Goal: Task Accomplishment & Management: Manage account settings

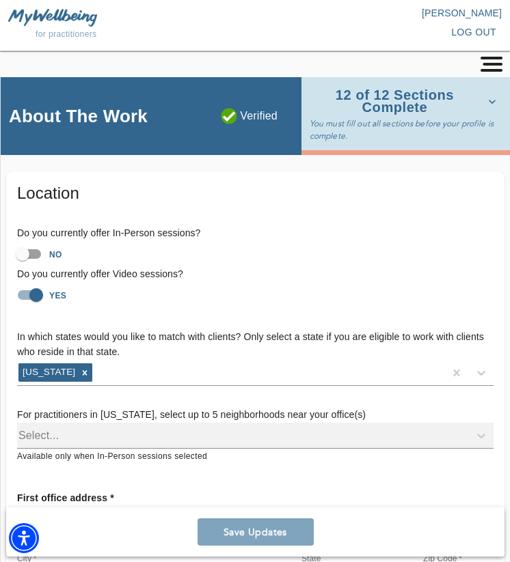
click at [477, 70] on div at bounding box center [254, 67] width 499 height 20
click at [490, 67] on icon "button" at bounding box center [491, 64] width 26 height 15
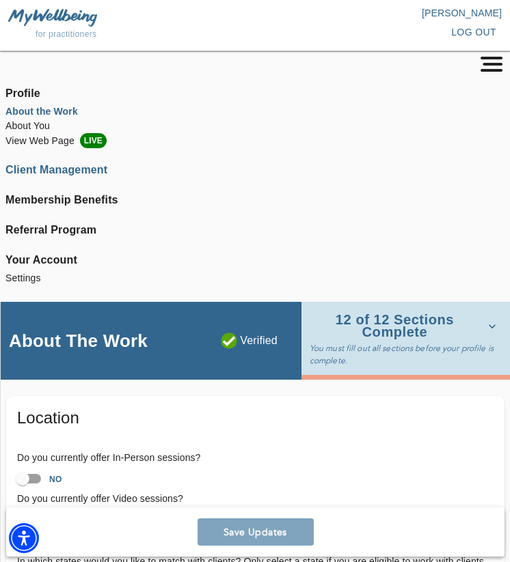
click at [36, 168] on li "Client Management" at bounding box center [254, 170] width 499 height 16
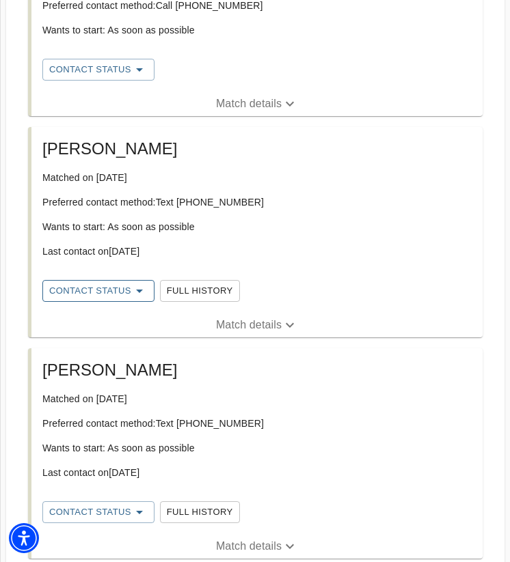
scroll to position [1006, 0]
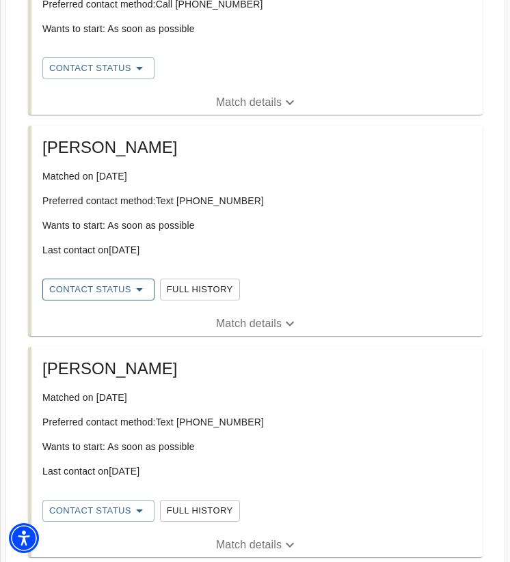
click at [128, 288] on span "Contact Status" at bounding box center [98, 289] width 98 height 16
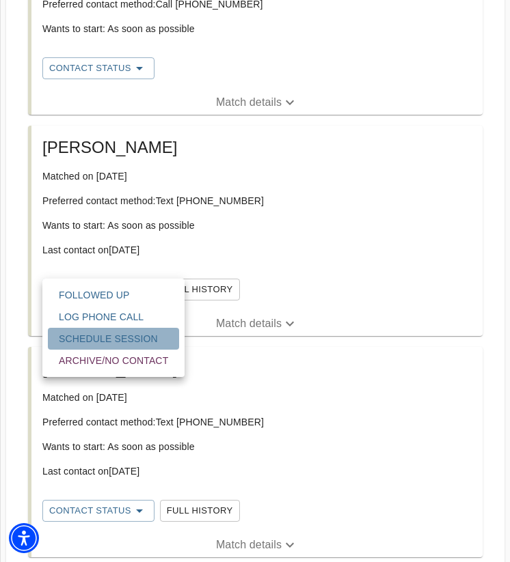
click at [110, 345] on span "Schedule session" at bounding box center [113, 339] width 109 height 14
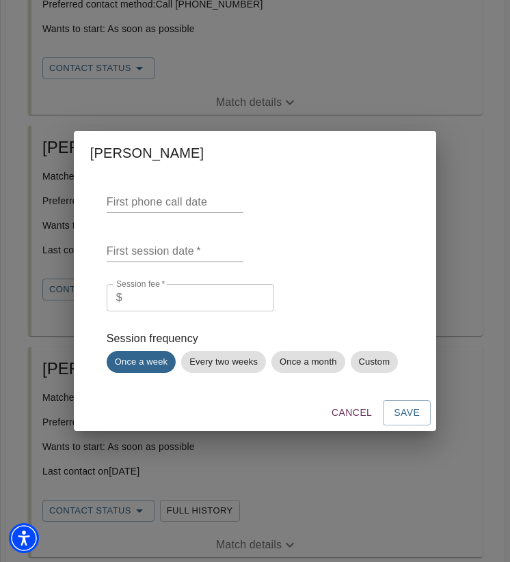
click at [363, 420] on span "Cancel" at bounding box center [351, 412] width 40 height 17
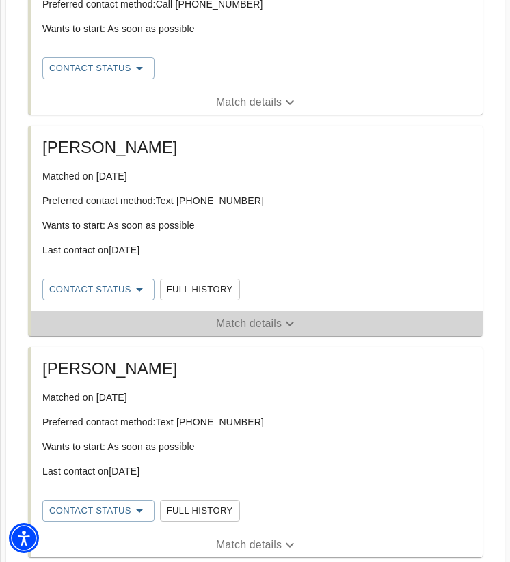
click at [279, 321] on p "Match details" at bounding box center [249, 324] width 66 height 16
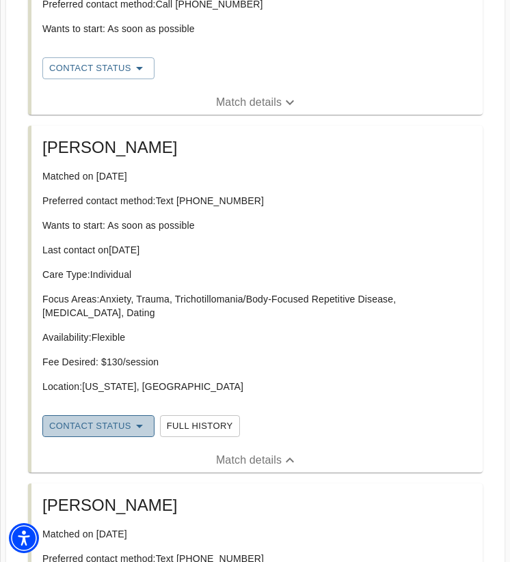
click at [96, 432] on span "Contact Status" at bounding box center [98, 426] width 98 height 16
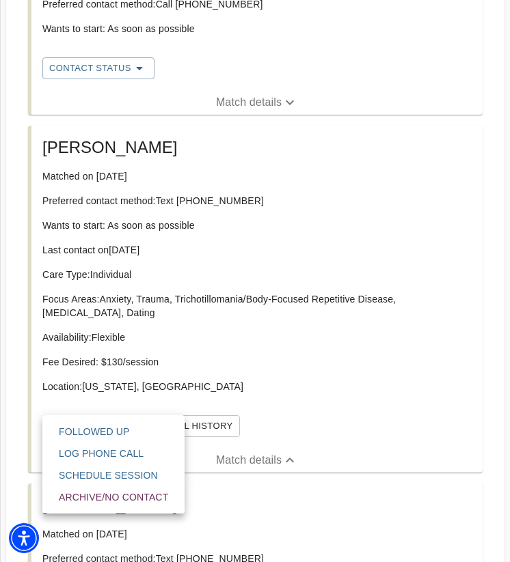
click at [111, 460] on span "Log Phone Call" at bounding box center [113, 454] width 109 height 14
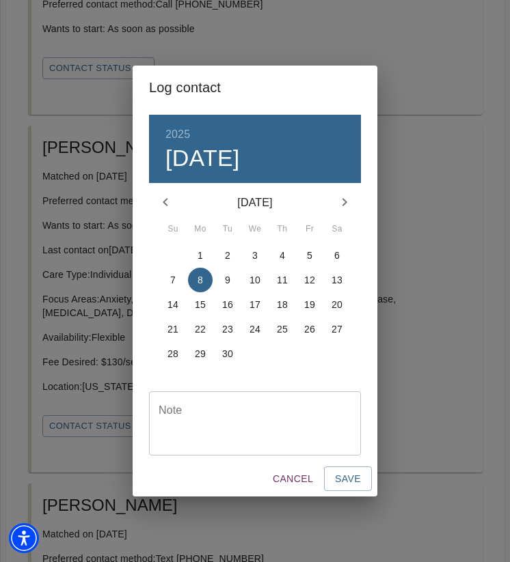
click at [194, 282] on span "8" at bounding box center [200, 280] width 25 height 14
click at [348, 484] on span "Save" at bounding box center [348, 479] width 26 height 17
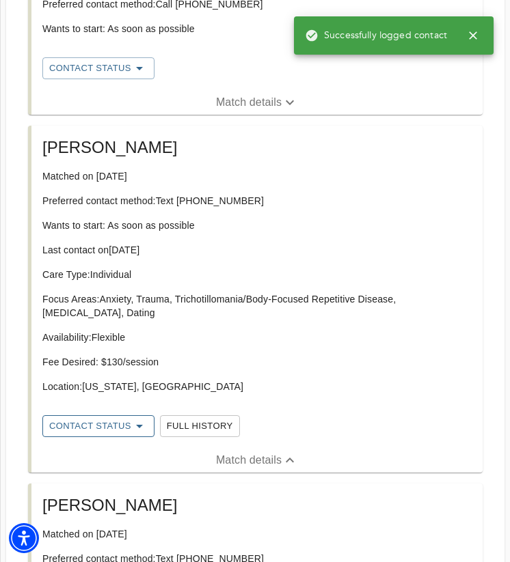
click at [148, 431] on button "Contact Status" at bounding box center [98, 426] width 112 height 22
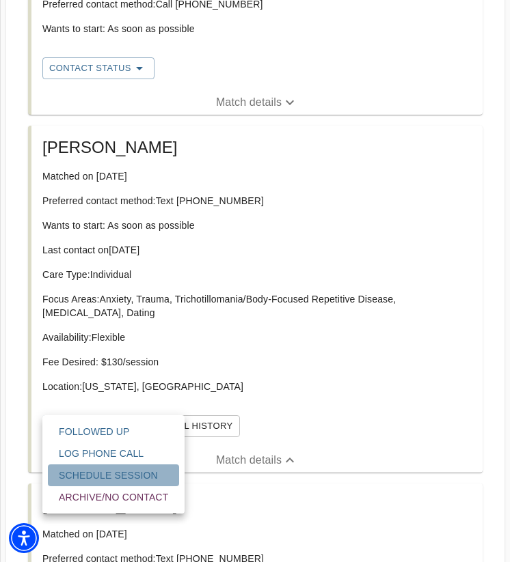
click at [124, 481] on span "Schedule session" at bounding box center [113, 476] width 109 height 14
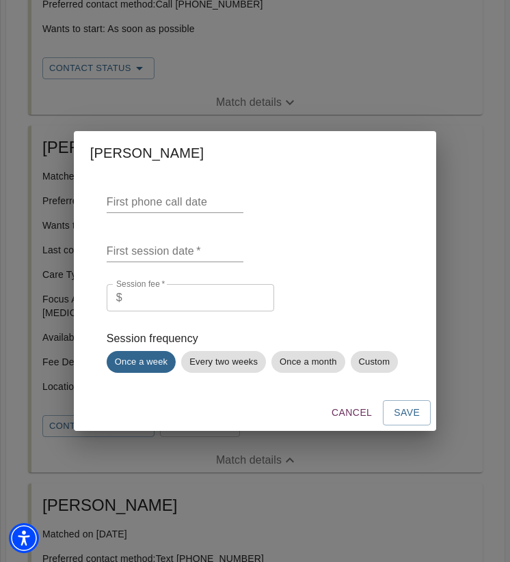
click at [193, 253] on input "text" at bounding box center [175, 251] width 137 height 22
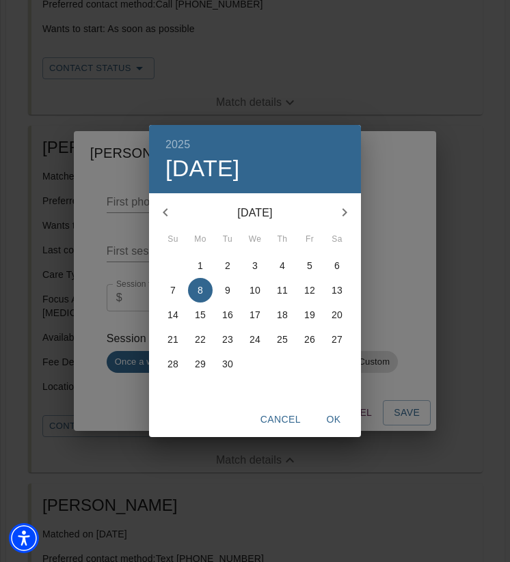
click at [286, 289] on p "11" at bounding box center [282, 291] width 11 height 14
type input "[DATE]"
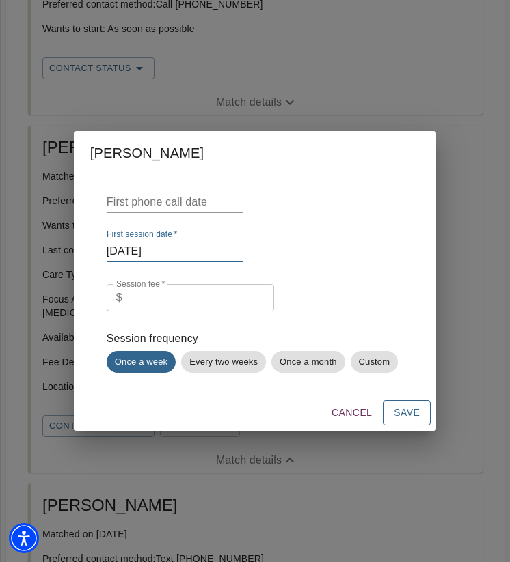
click at [409, 408] on span "Save" at bounding box center [407, 412] width 26 height 17
click at [360, 411] on span "Cancel" at bounding box center [351, 412] width 40 height 17
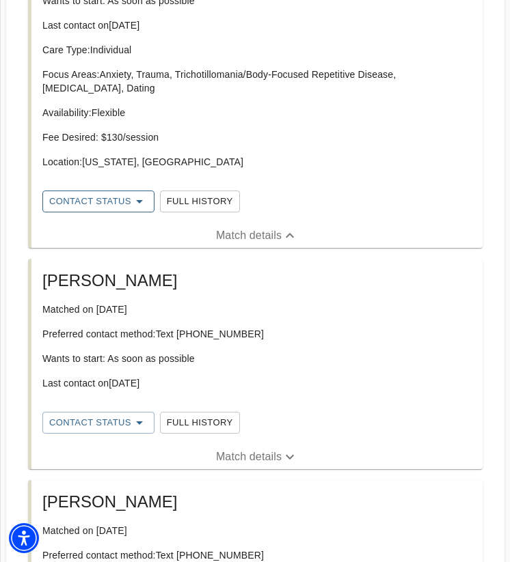
scroll to position [1247, 0]
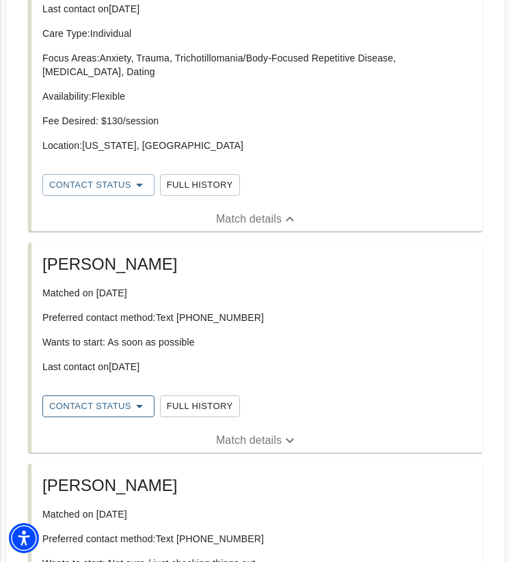
click at [113, 408] on span "Contact Status" at bounding box center [98, 406] width 98 height 16
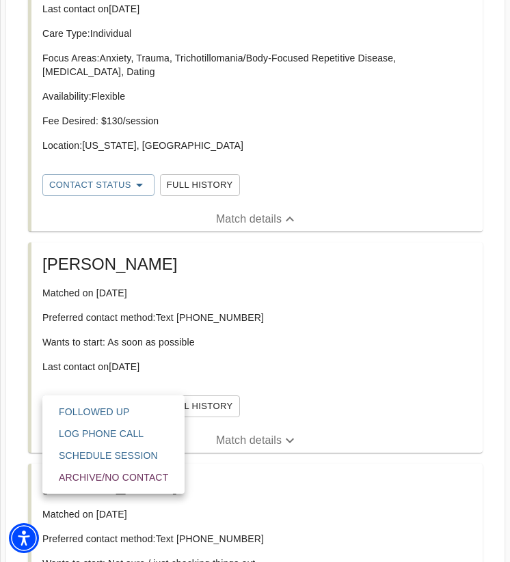
click at [100, 441] on button "Log Phone Call" at bounding box center [113, 434] width 131 height 22
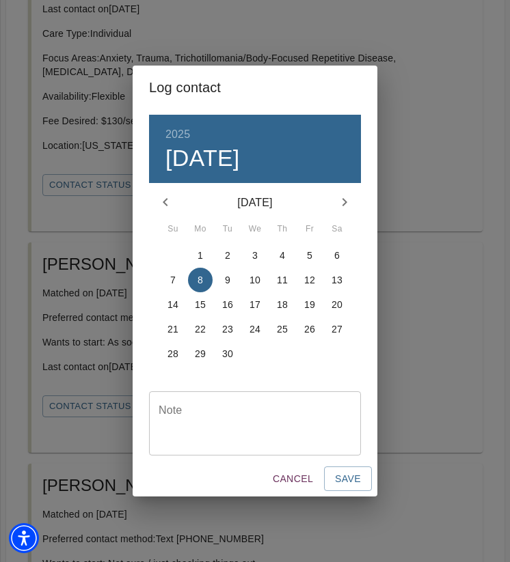
click at [197, 284] on p "8" at bounding box center [199, 280] width 5 height 14
click at [338, 467] on button "Save" at bounding box center [348, 479] width 48 height 25
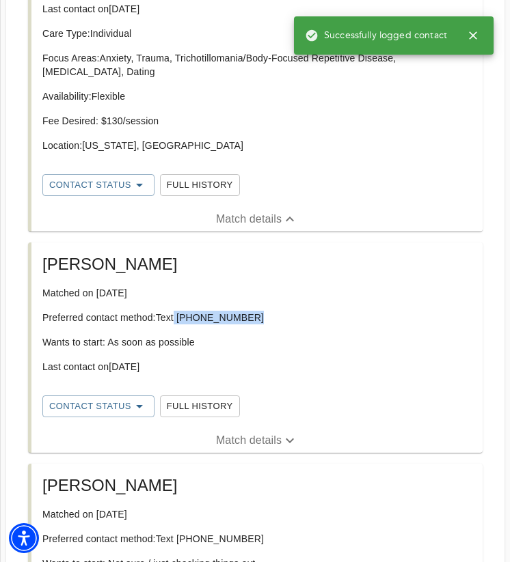
drag, startPoint x: 177, startPoint y: 316, endPoint x: 283, endPoint y: 320, distance: 106.0
click at [283, 320] on p "Preferred contact method: Text [PHONE_NUMBER]" at bounding box center [256, 318] width 429 height 14
copy p "[PHONE_NUMBER]"
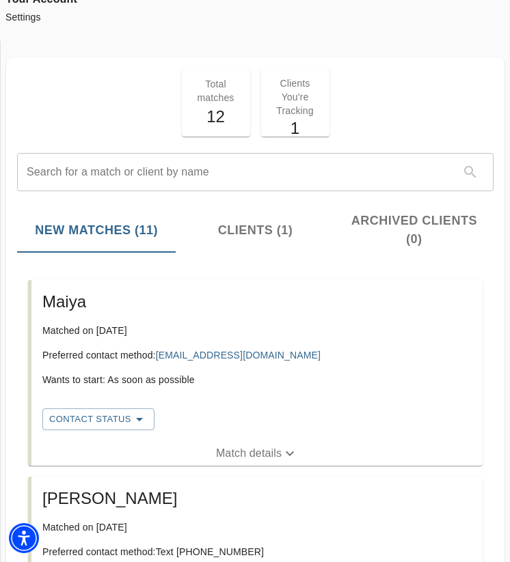
scroll to position [262, 0]
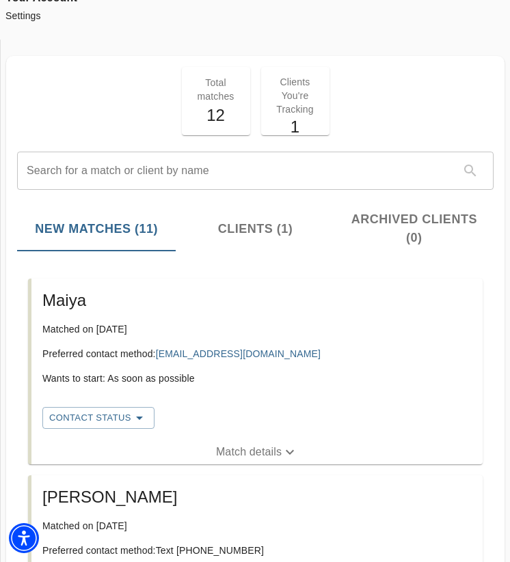
click at [60, 310] on h5 "Maiya" at bounding box center [256, 301] width 429 height 22
click at [61, 302] on h5 "Maiya" at bounding box center [256, 301] width 429 height 22
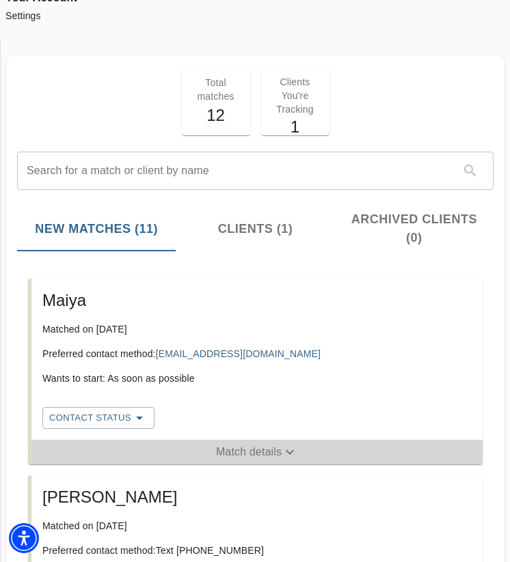
click at [264, 454] on p "Match details" at bounding box center [249, 452] width 66 height 16
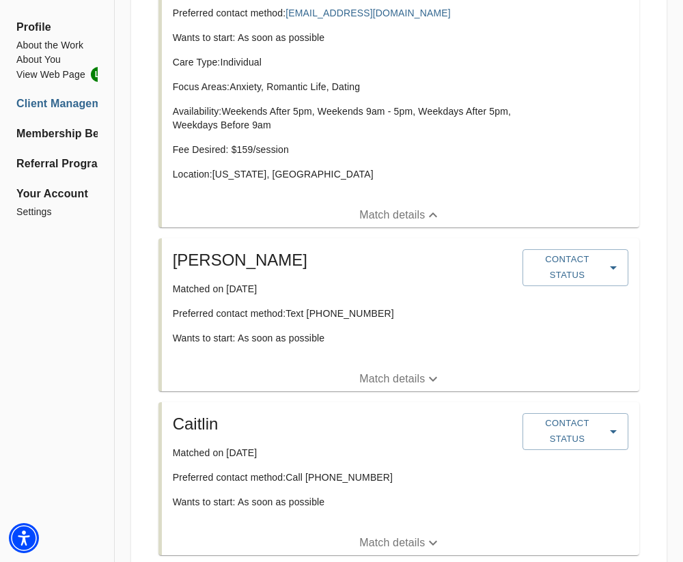
scroll to position [339, 0]
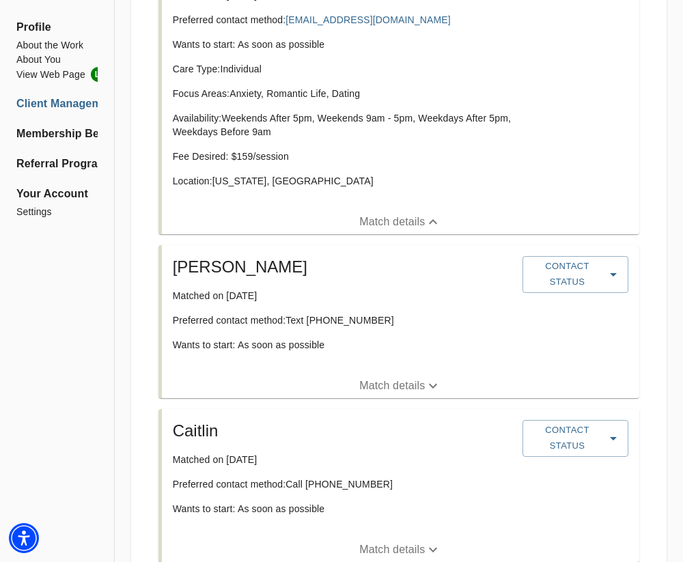
click at [376, 330] on div "[PERSON_NAME] Matched on [DATE] Preferred contact method: Text [PHONE_NUMBER] W…" at bounding box center [342, 310] width 350 height 118
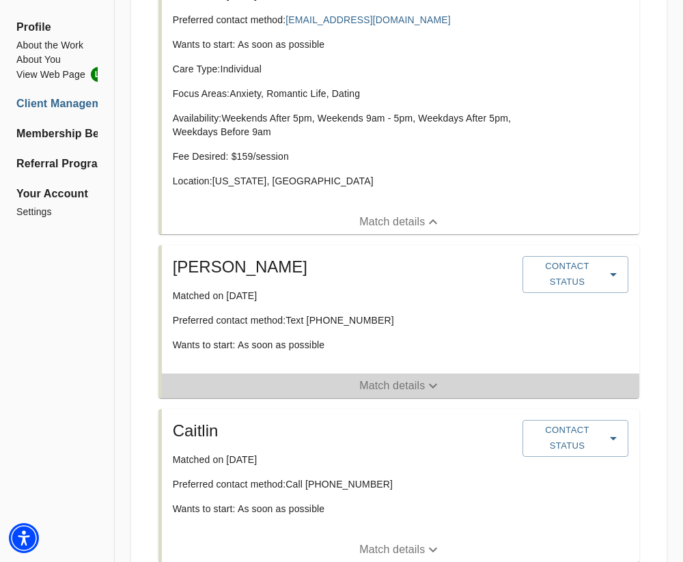
click at [407, 390] on p "Match details" at bounding box center [392, 386] width 66 height 16
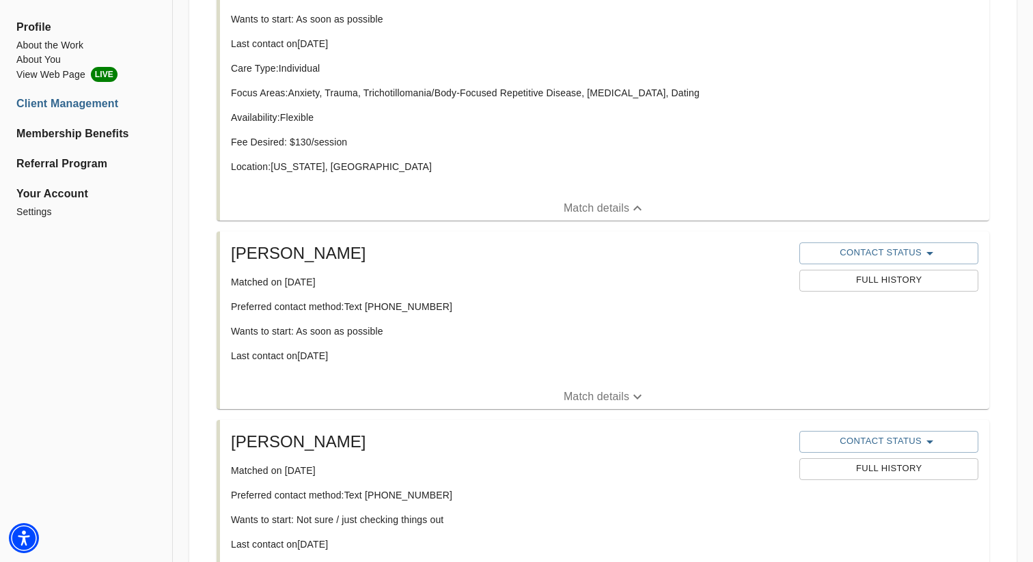
scroll to position [1117, 0]
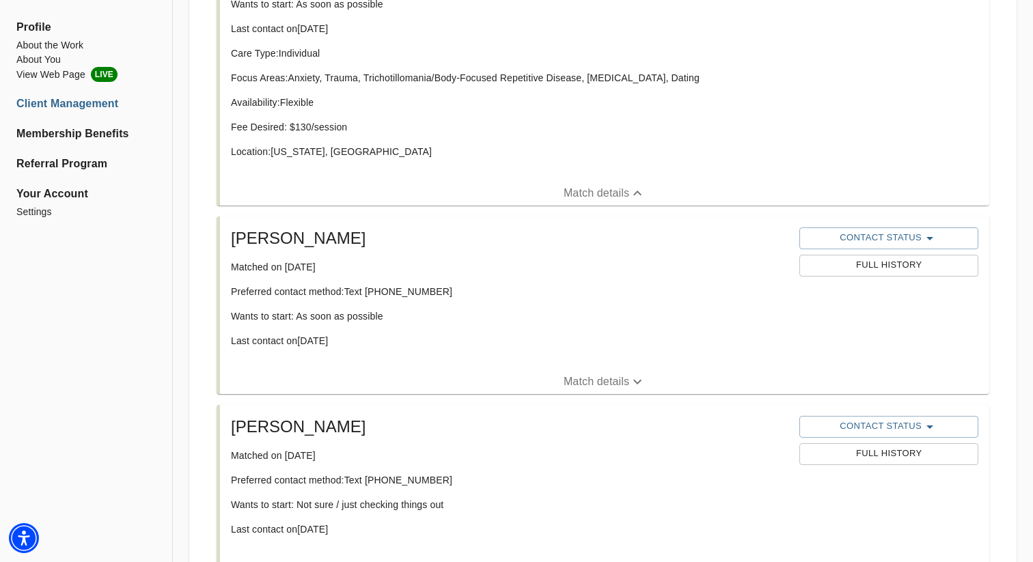
click at [509, 379] on p "Match details" at bounding box center [597, 382] width 66 height 16
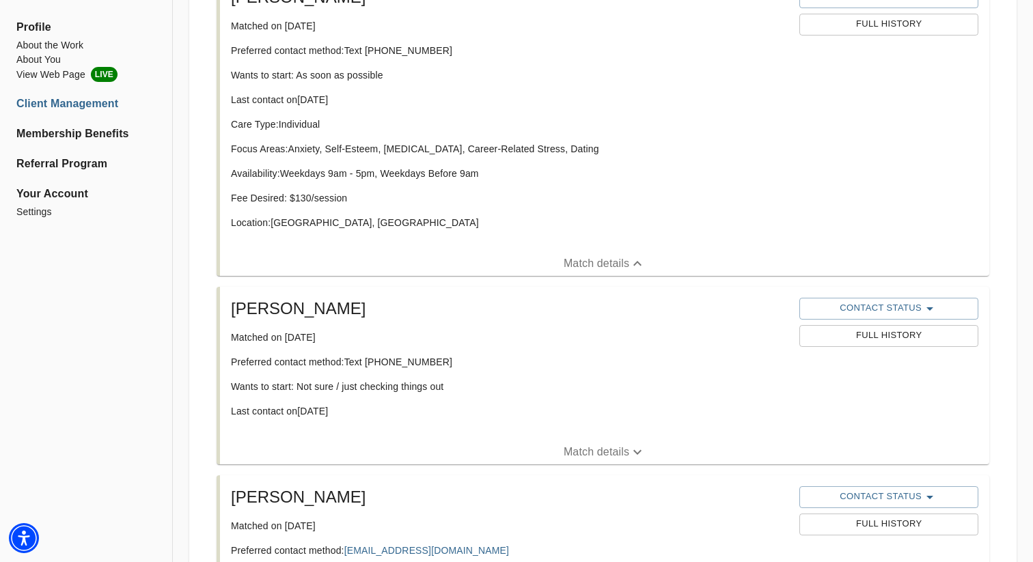
scroll to position [1422, 0]
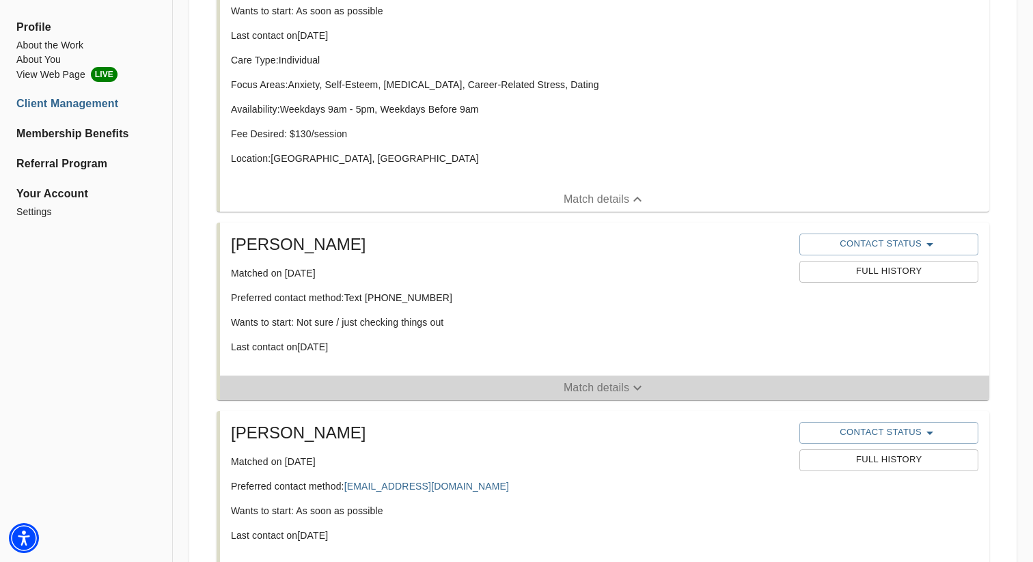
click at [509, 379] on button "Match details" at bounding box center [604, 388] width 769 height 25
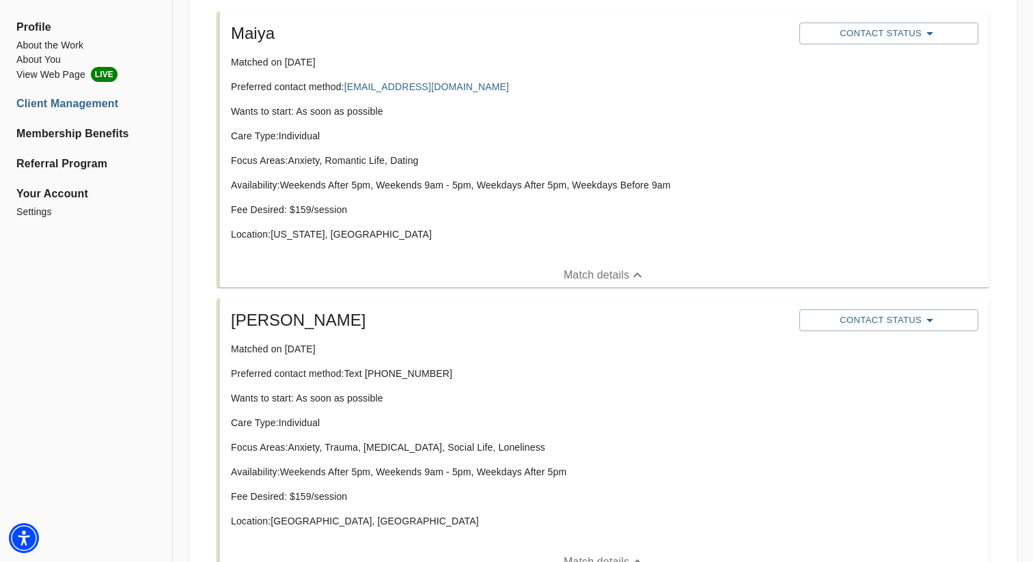
scroll to position [0, 0]
